Goal: Check status: Check status

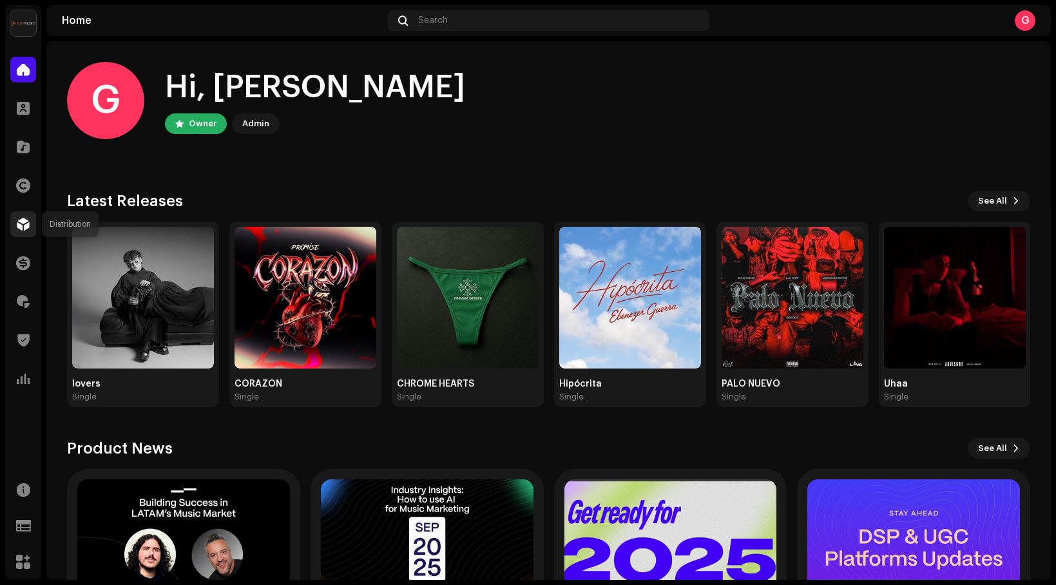
click at [28, 225] on span at bounding box center [23, 224] width 13 height 10
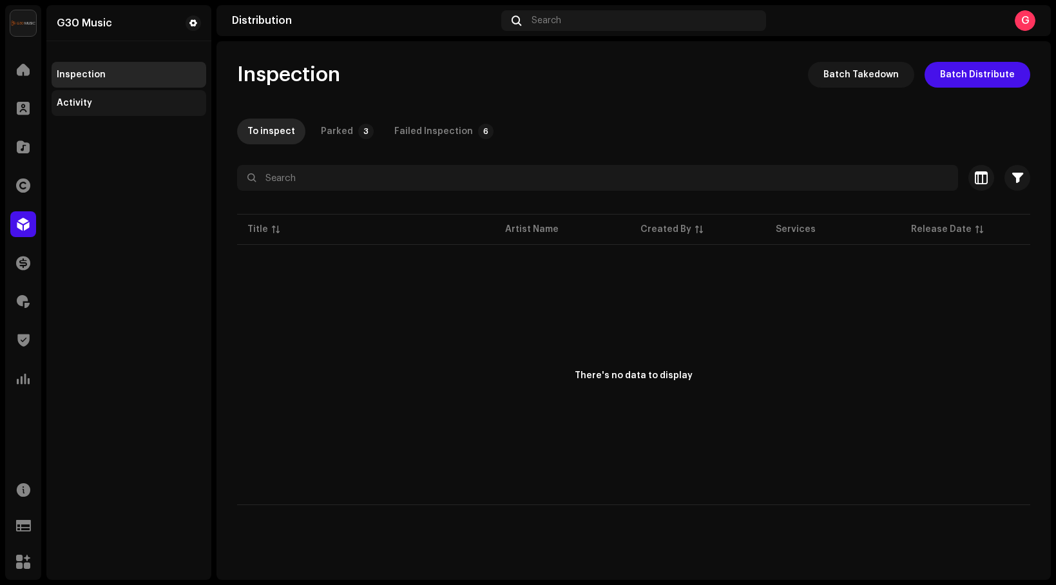
click at [112, 102] on div "Activity" at bounding box center [129, 103] width 144 height 10
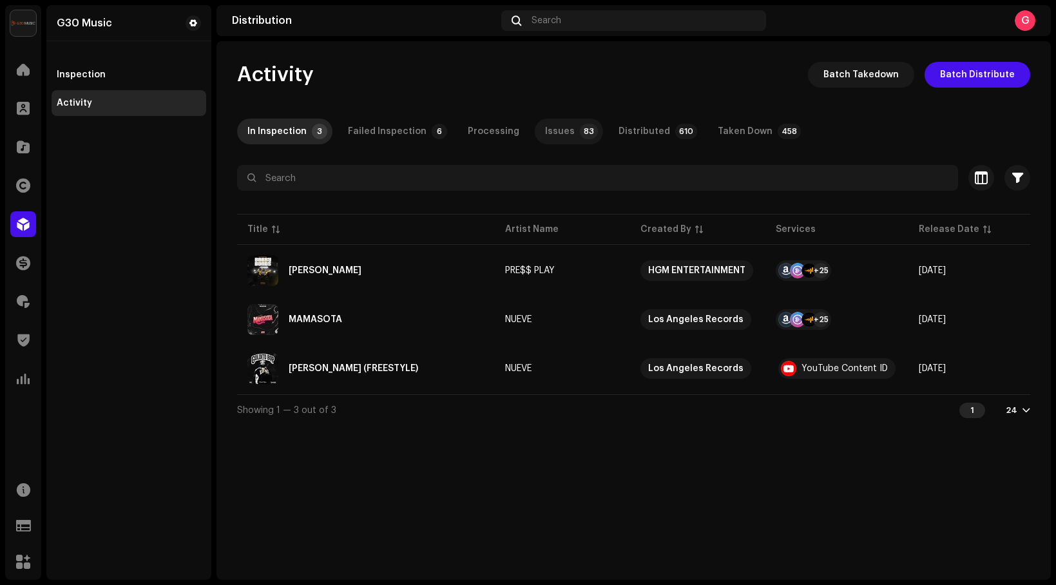
click at [580, 131] on p-badge "83" at bounding box center [589, 131] width 18 height 15
